Goal: Check status

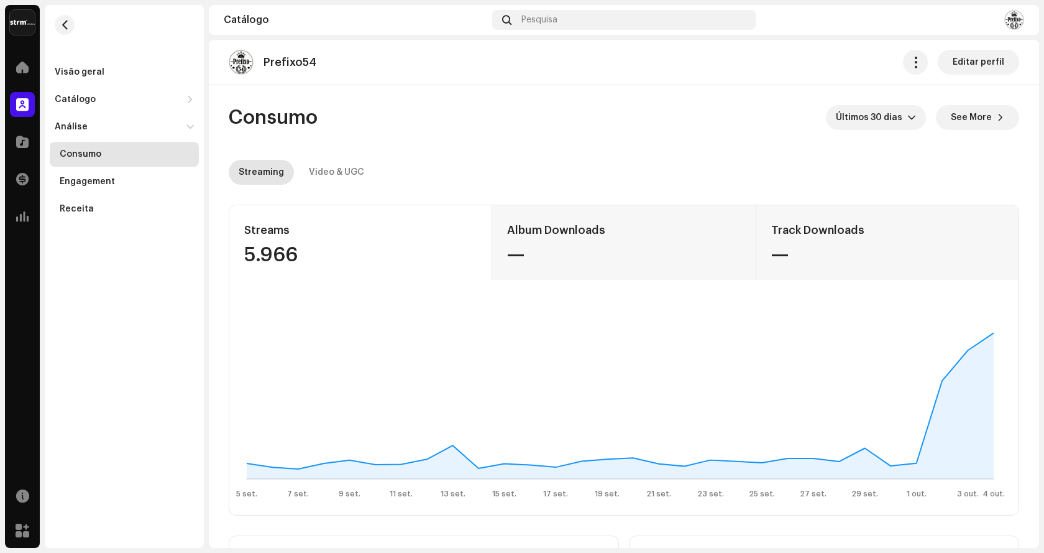
scroll to position [746, 0]
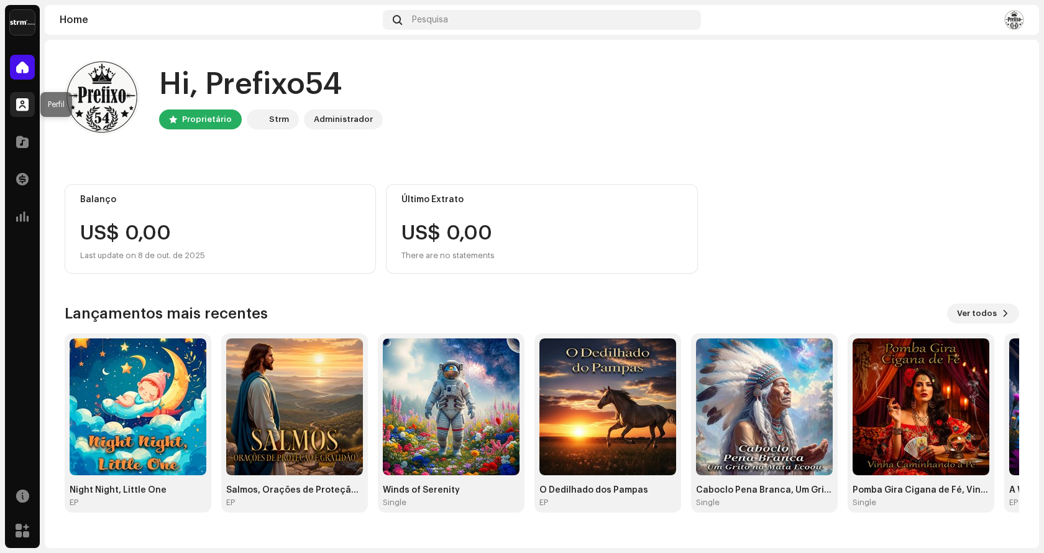
click at [23, 99] on span at bounding box center [22, 104] width 12 height 10
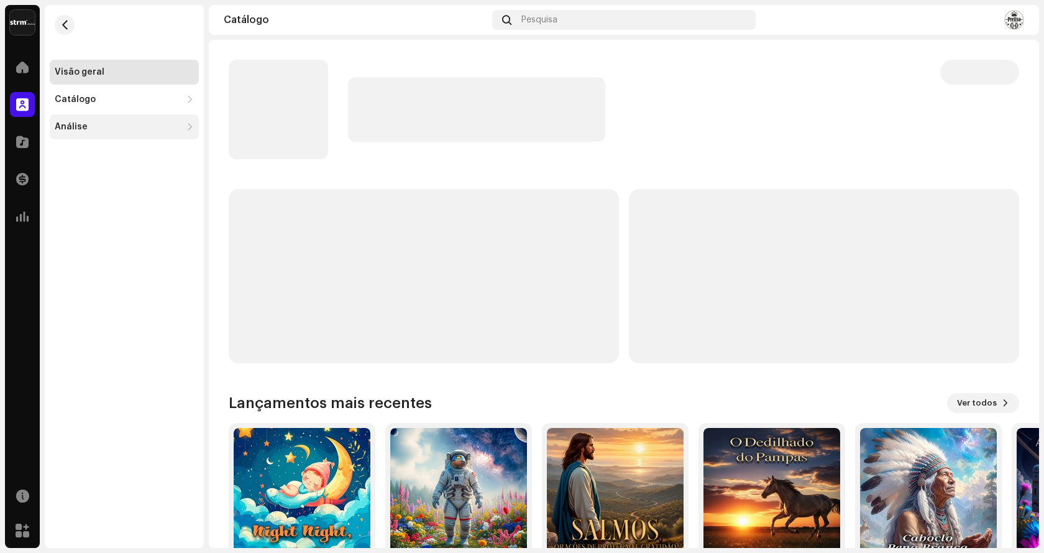
click at [84, 127] on div "Análise" at bounding box center [71, 127] width 33 height 10
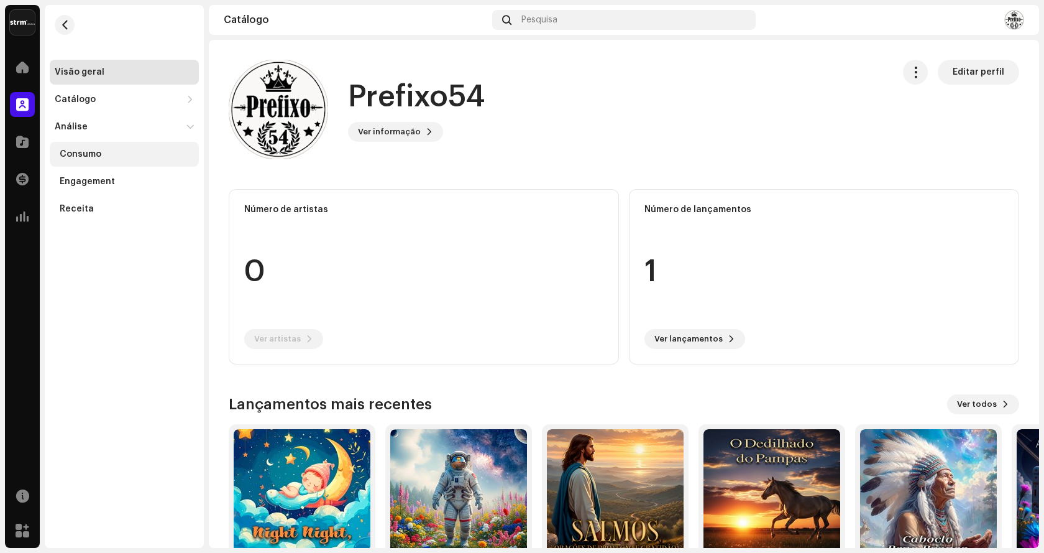
click at [91, 161] on div "Consumo" at bounding box center [124, 154] width 149 height 25
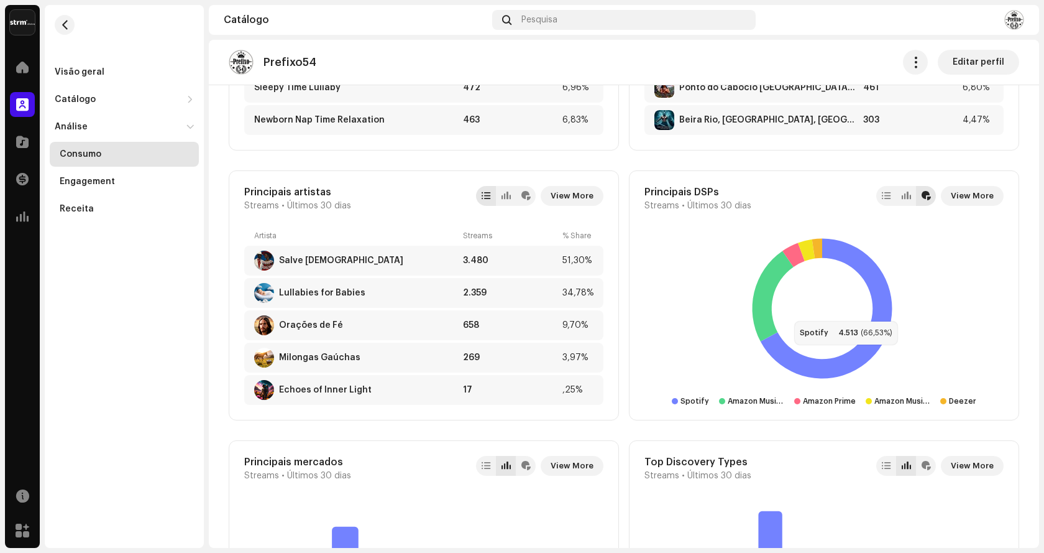
scroll to position [622, 0]
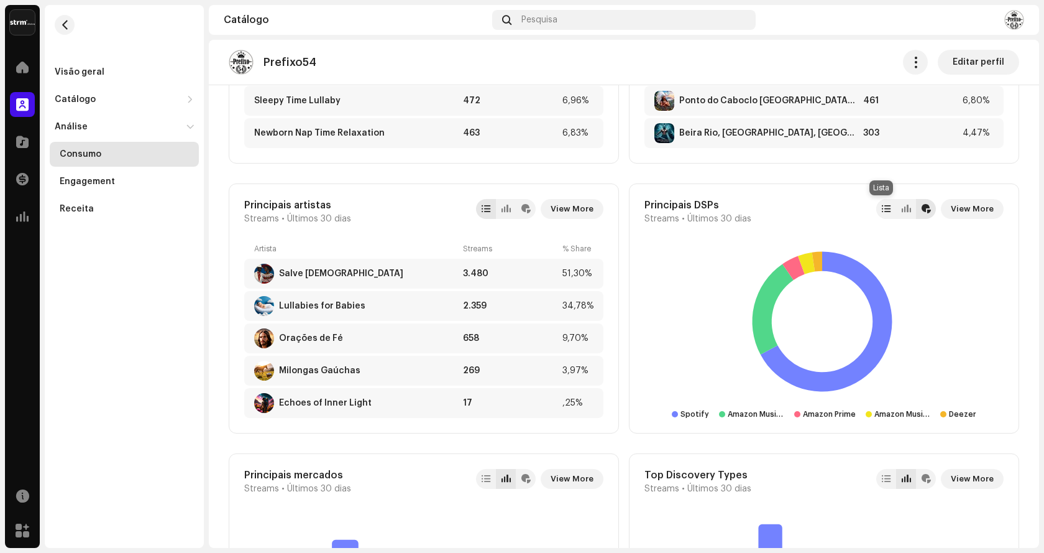
click at [883, 210] on div at bounding box center [886, 209] width 9 height 10
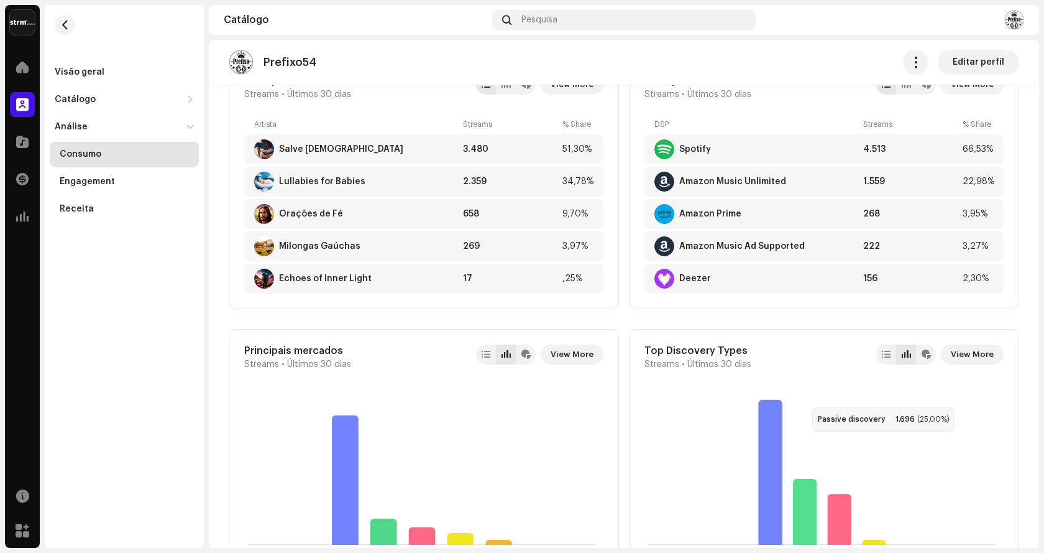
scroll to position [373, 0]
